Goal: Task Accomplishment & Management: Use online tool/utility

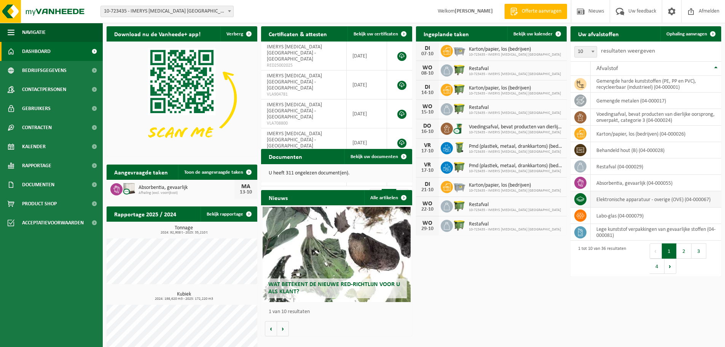
scroll to position [31, 0]
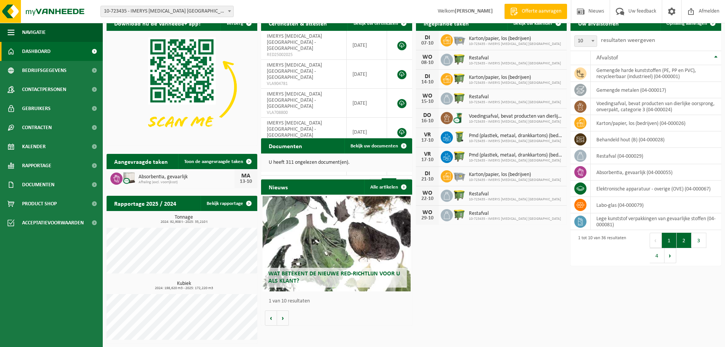
click at [682, 239] on button "2" at bounding box center [684, 240] width 15 height 15
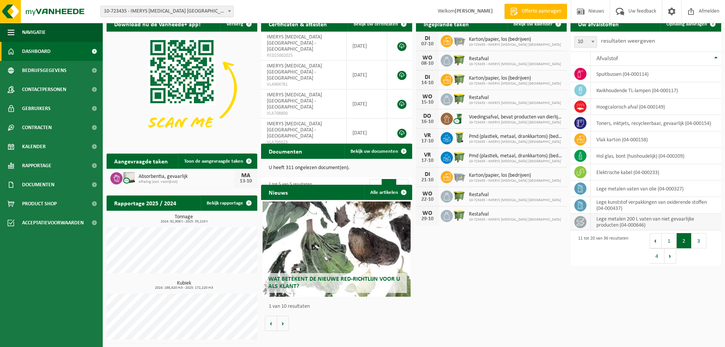
scroll to position [30, 0]
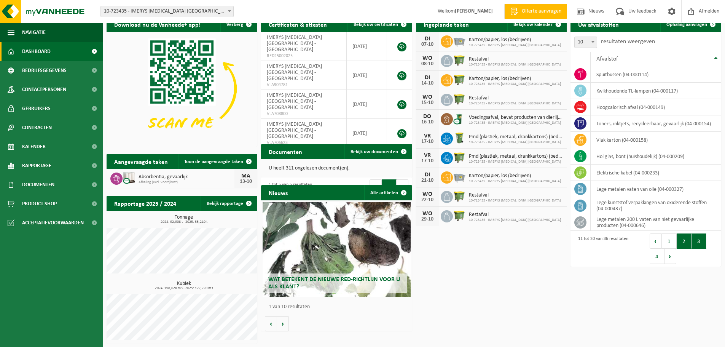
click at [696, 243] on button "3" at bounding box center [699, 240] width 15 height 15
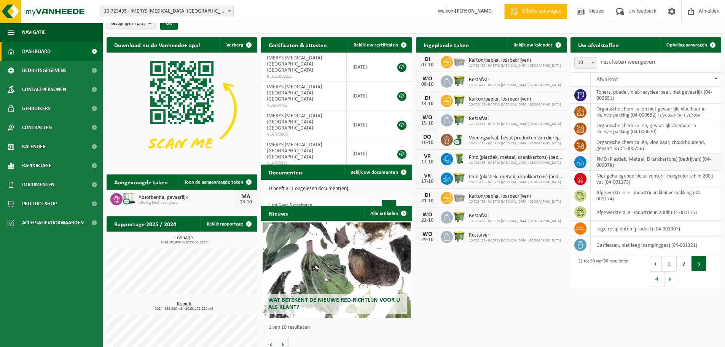
scroll to position [0, 0]
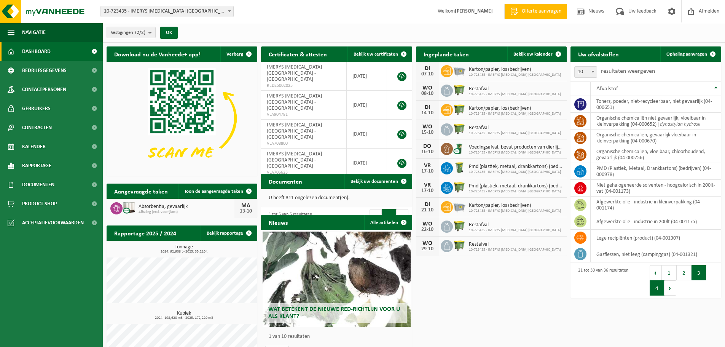
click at [660, 287] on button "4" at bounding box center [657, 287] width 15 height 15
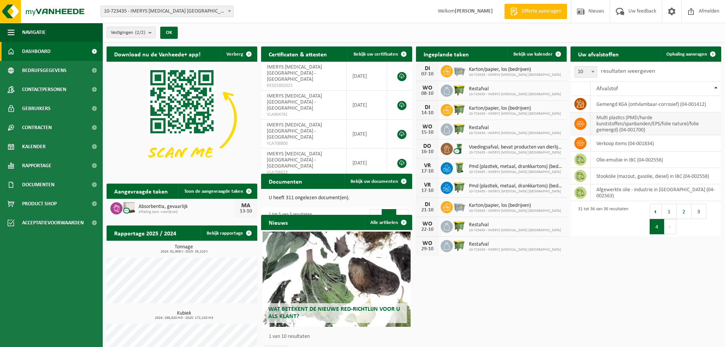
click at [613, 122] on td "multi plastics (PMD/harde kunststoffen/spanbanden/EPS/folie naturel/folie gemen…" at bounding box center [656, 123] width 131 height 23
click at [689, 54] on span "Ophaling aanvragen" at bounding box center [687, 54] width 41 height 5
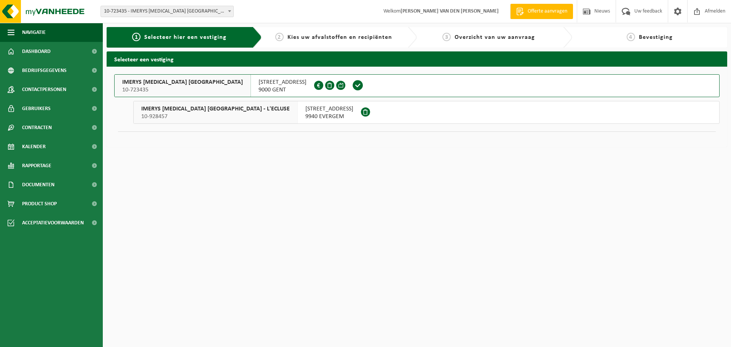
click at [321, 85] on button "IMERYS [MEDICAL_DATA] [GEOGRAPHIC_DATA] 10-723435 [STREET_ADDRESS][GEOGRAPHIC_D…" at bounding box center [416, 85] width 605 height 23
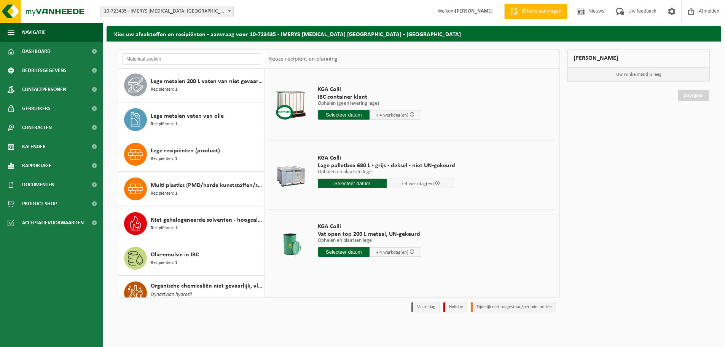
scroll to position [607, 0]
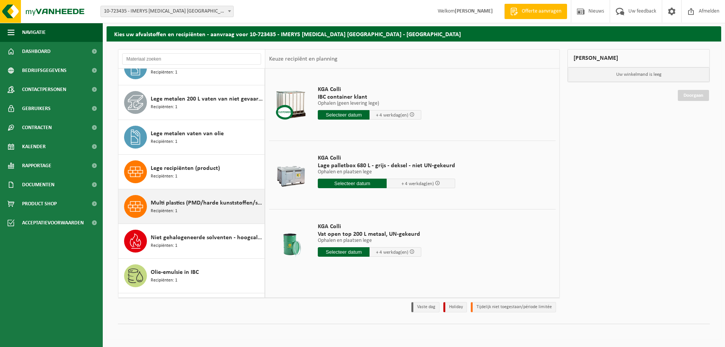
click at [204, 206] on span "Multi plastics (PMD/harde kunststoffen/spanbanden/EPS/folie naturel/folie gemen…" at bounding box center [207, 202] width 112 height 9
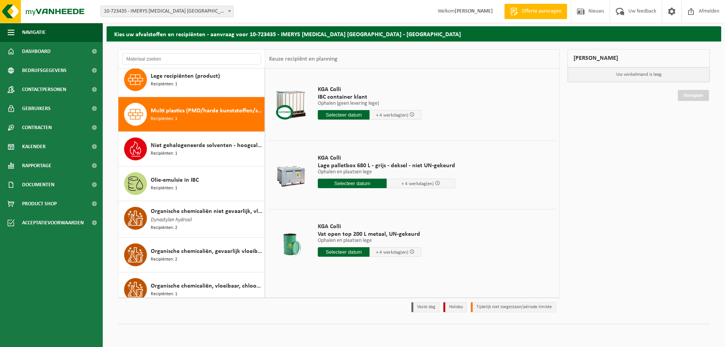
scroll to position [728, 0]
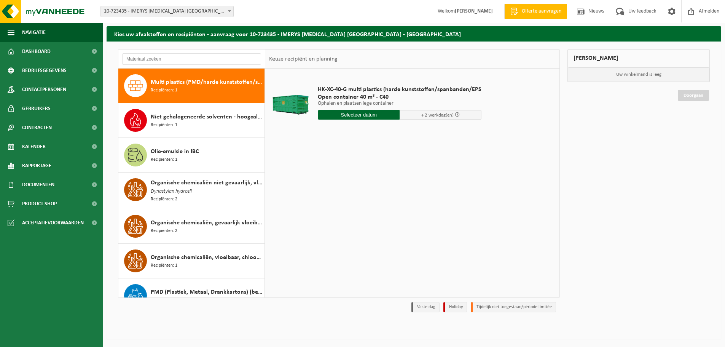
click at [375, 116] on input "text" at bounding box center [359, 115] width 82 height 10
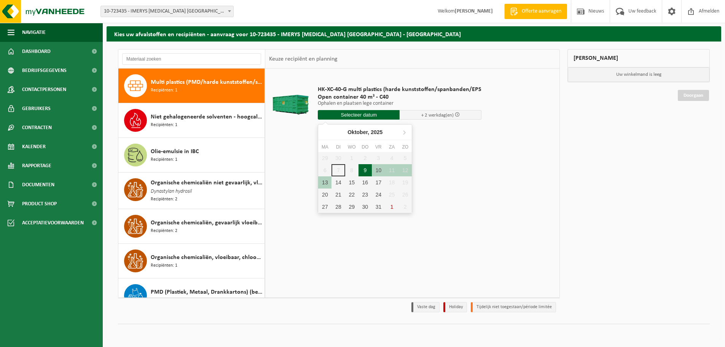
click at [365, 169] on div "9" at bounding box center [365, 170] width 13 height 12
type input "Van 2025-10-09"
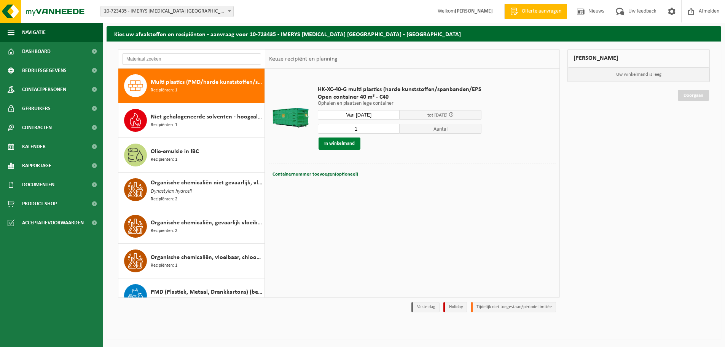
click at [347, 144] on button "In winkelmand" at bounding box center [340, 143] width 42 height 12
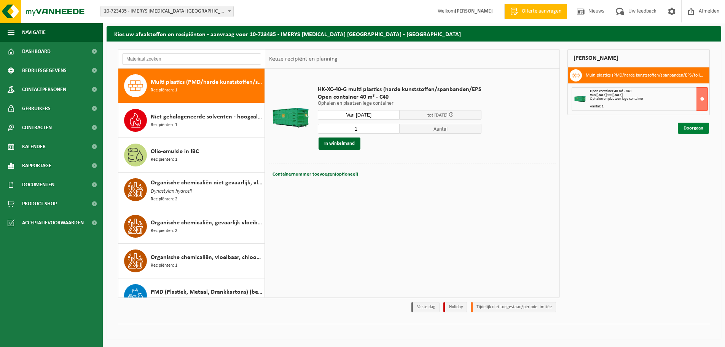
click at [691, 128] on link "Doorgaan" at bounding box center [693, 128] width 31 height 11
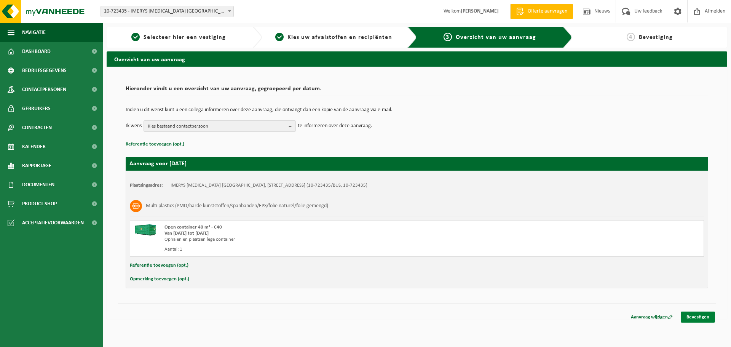
click at [701, 317] on link "Bevestigen" at bounding box center [698, 316] width 34 height 11
